Goal: Information Seeking & Learning: Learn about a topic

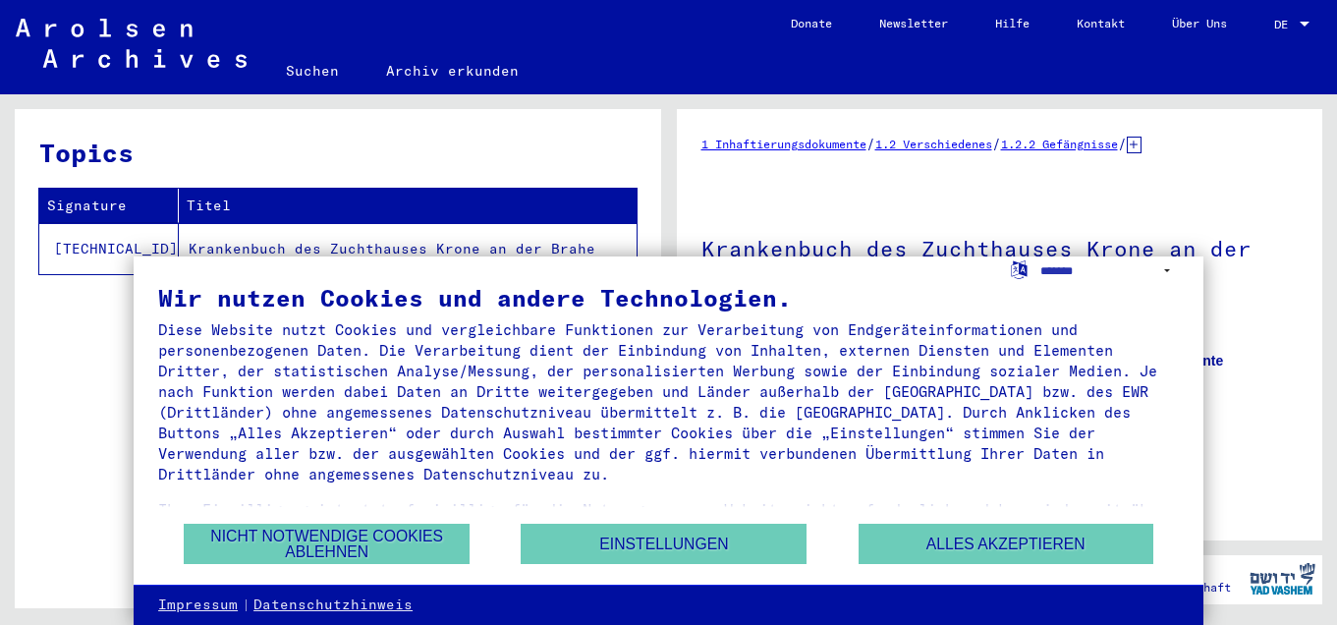
click at [86, 250] on td "[TECHNICAL_ID]" at bounding box center [109, 248] width 140 height 51
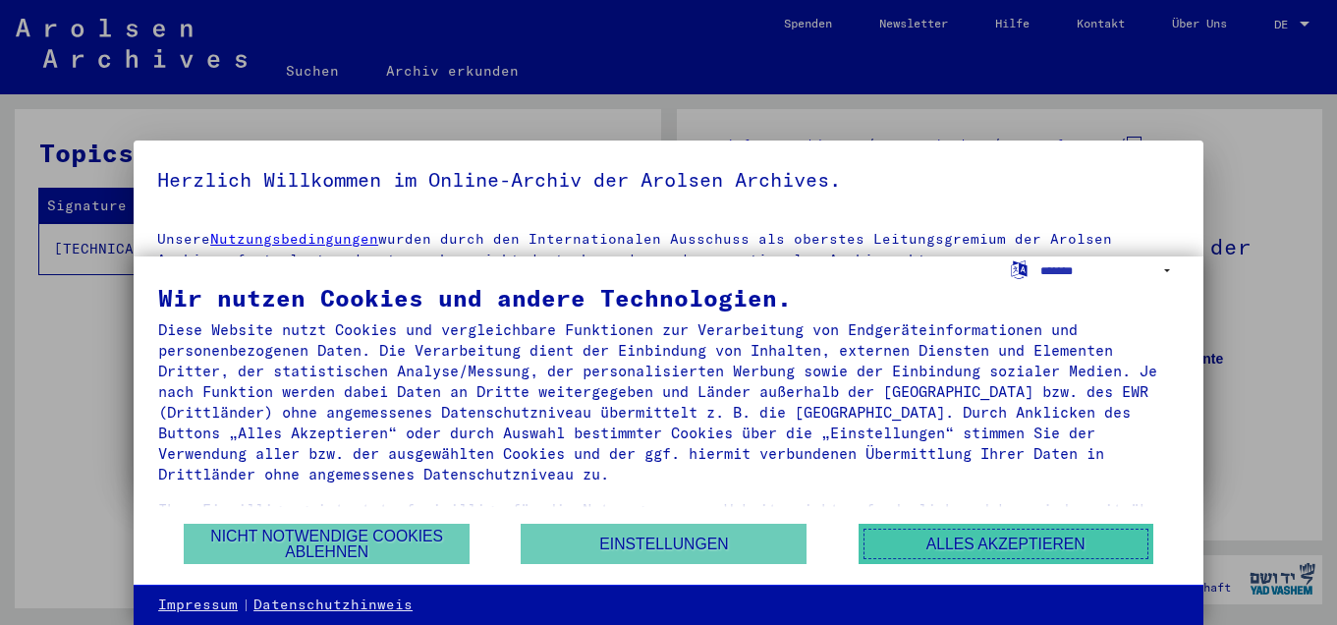
click at [1013, 547] on button "Alles akzeptieren" at bounding box center [1006, 544] width 295 height 40
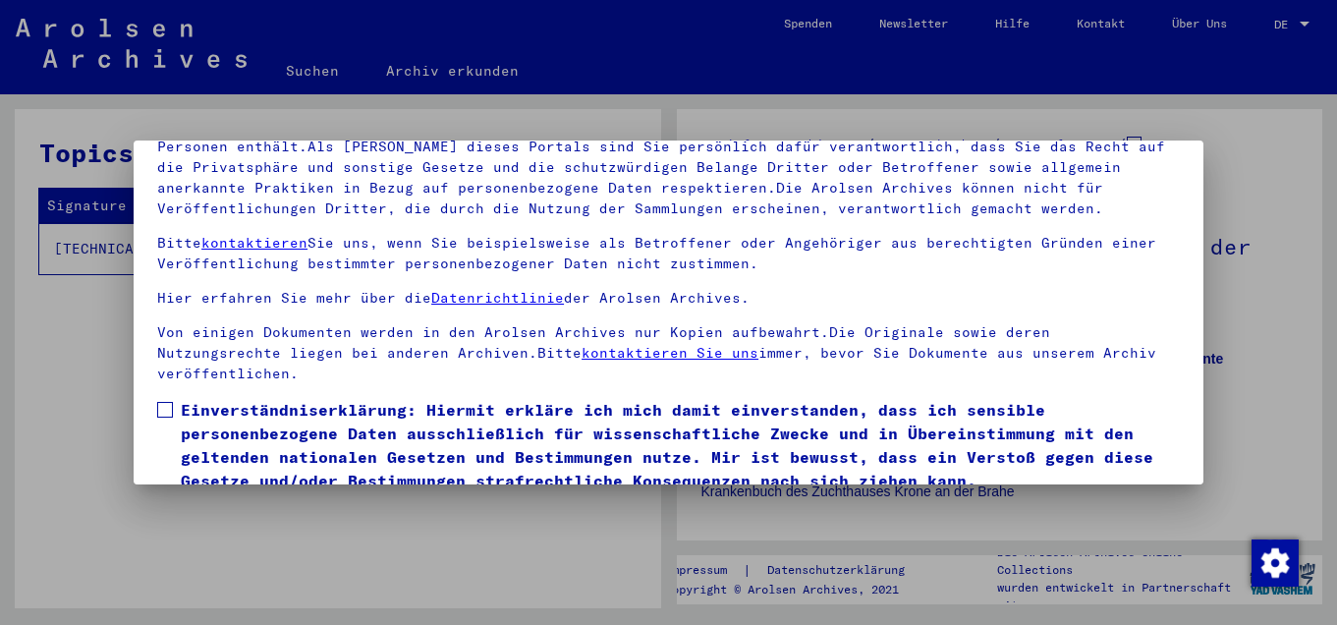
scroll to position [160, 0]
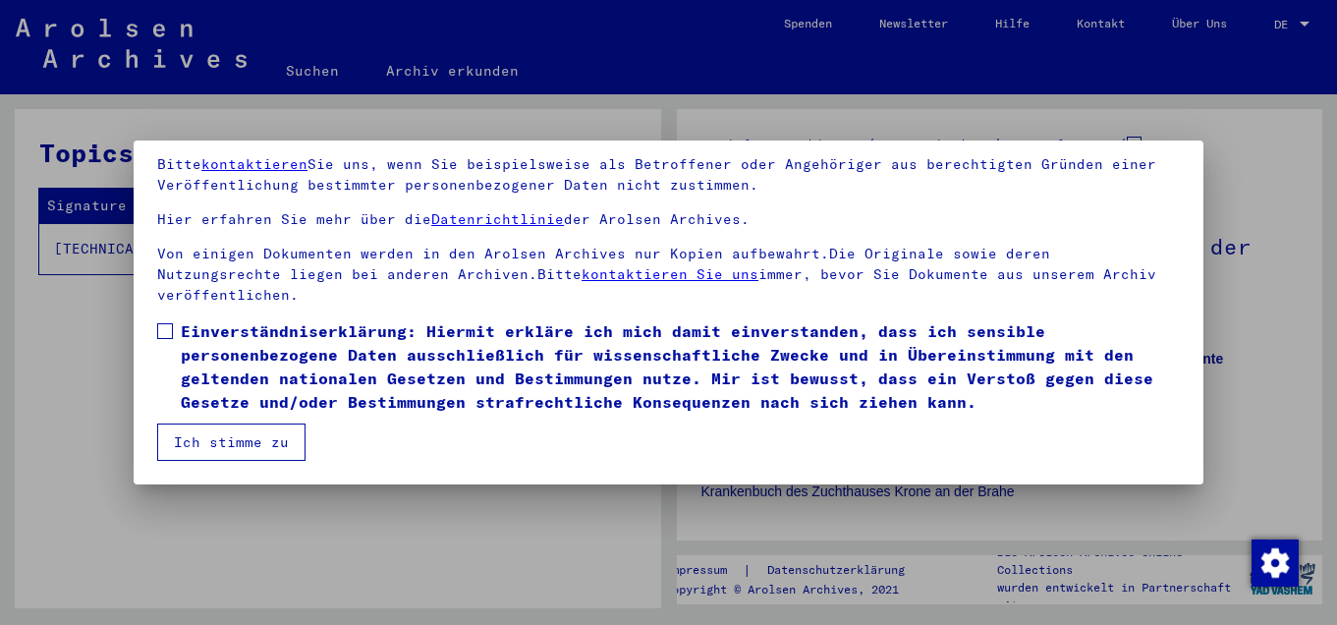
click at [203, 444] on button "Ich stimme zu" at bounding box center [231, 442] width 148 height 37
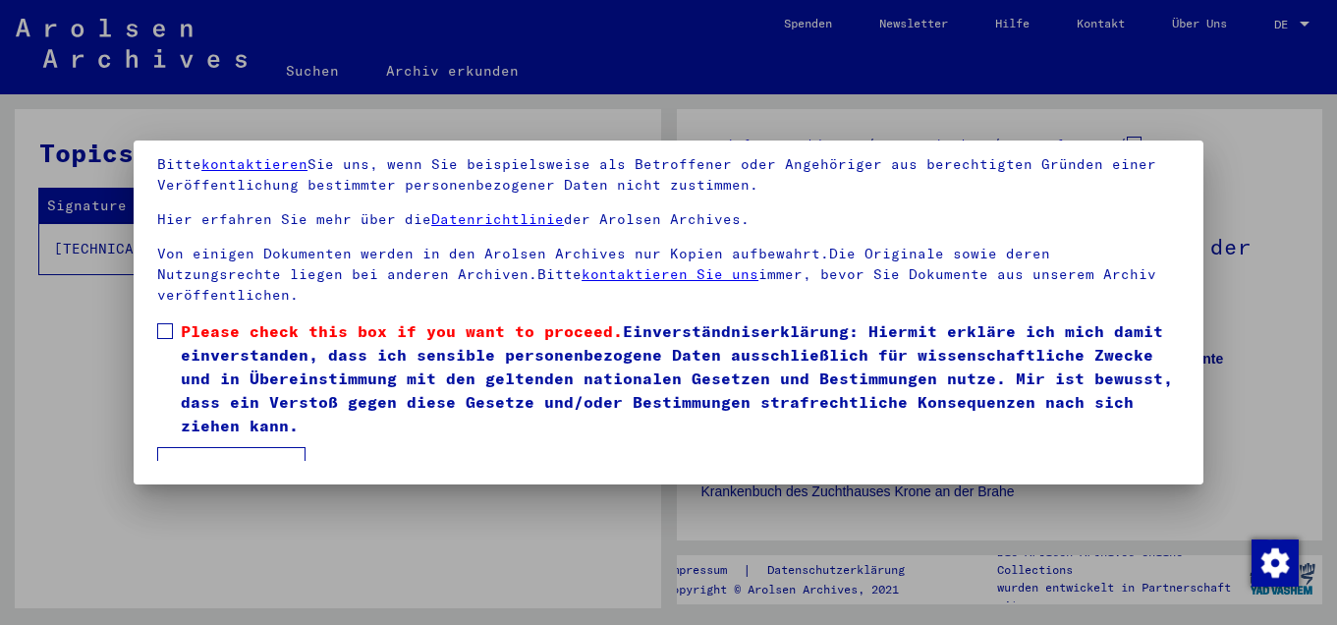
click at [169, 331] on span at bounding box center [165, 331] width 16 height 16
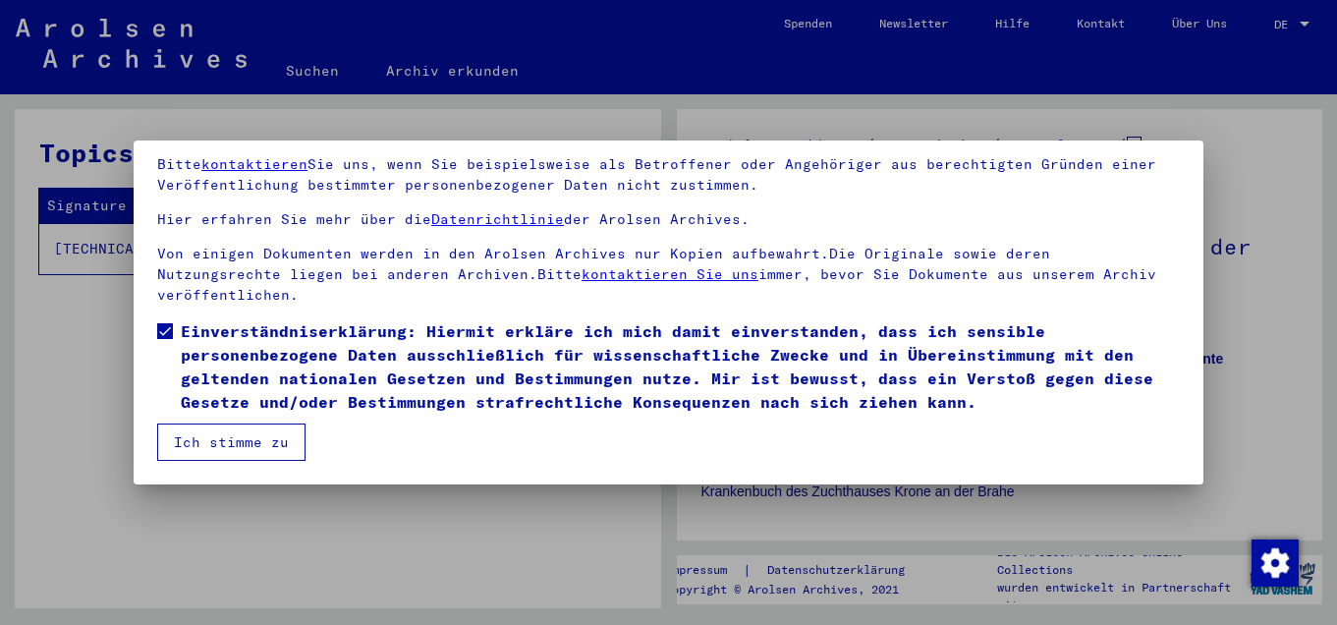
click at [231, 452] on button "Ich stimme zu" at bounding box center [231, 442] width 148 height 37
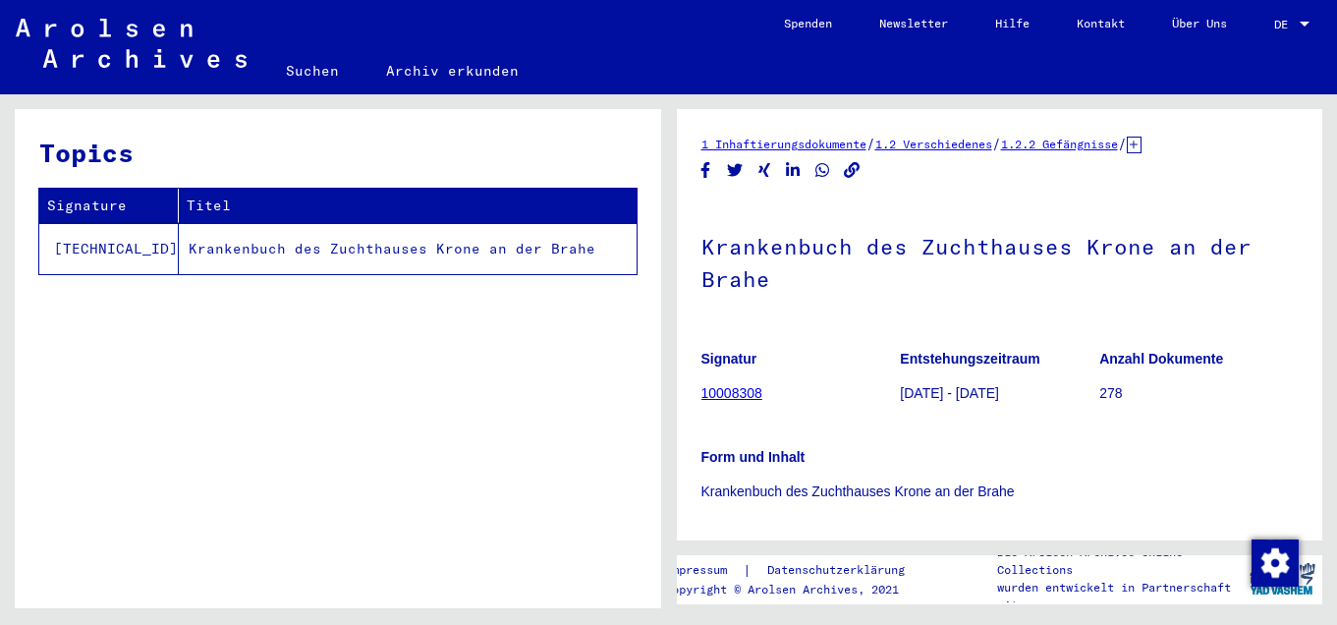
click at [326, 243] on td "Krankenbuch des Zuchthauses Krone an der Brahe" at bounding box center [408, 248] width 458 height 51
click at [195, 253] on td "Krankenbuch des Zuchthauses Krone an der Brahe" at bounding box center [408, 248] width 458 height 51
click at [190, 253] on td "Krankenbuch des Zuchthauses Krone an der Brahe" at bounding box center [408, 248] width 458 height 51
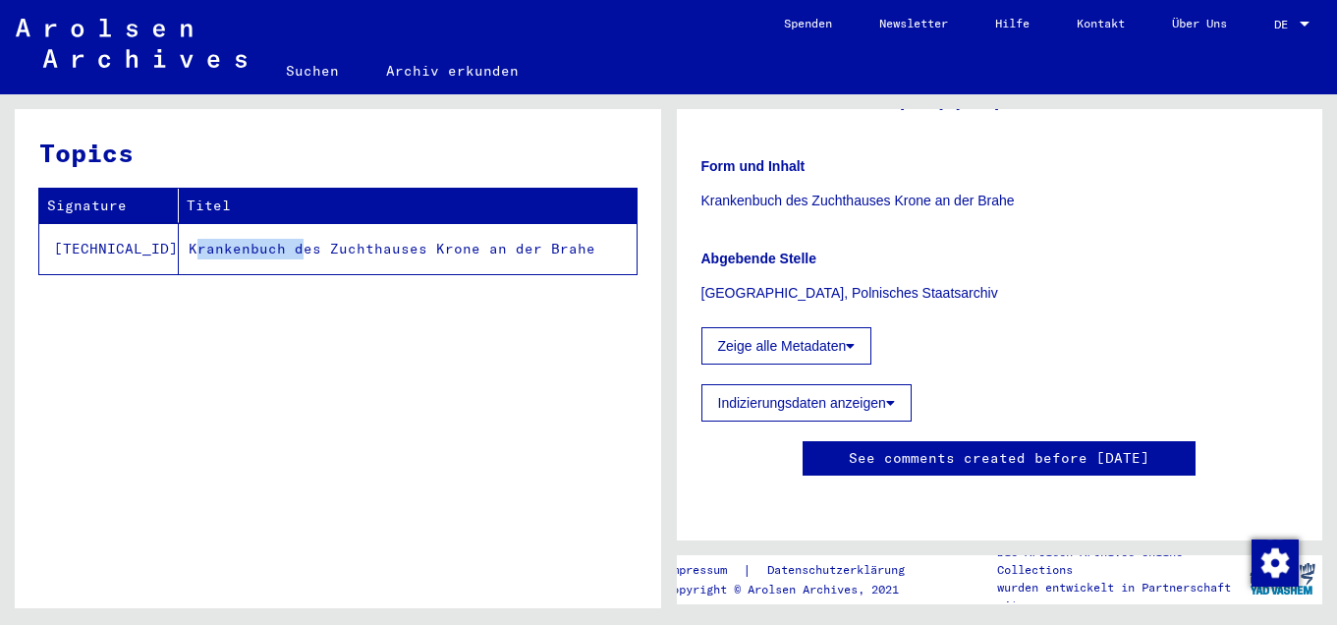
scroll to position [916, 0]
drag, startPoint x: 444, startPoint y: 252, endPoint x: 131, endPoint y: 253, distance: 313.5
click at [438, 253] on td "Krankenbuch des Zuchthauses Krone an der Brahe" at bounding box center [408, 248] width 458 height 51
click at [100, 253] on td "[TECHNICAL_ID]" at bounding box center [109, 248] width 140 height 51
